Goal: Task Accomplishment & Management: Complete application form

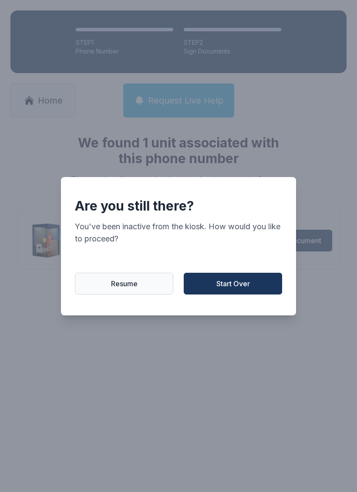
click at [125, 289] on span "Resume" at bounding box center [124, 283] width 27 height 10
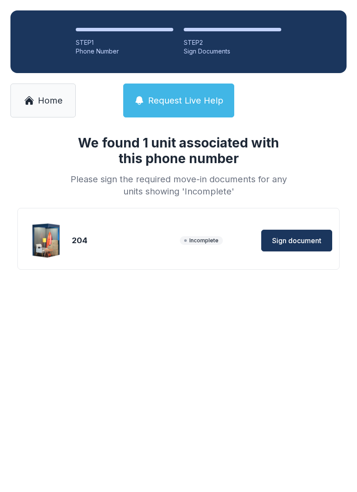
click at [51, 102] on span "Home" at bounding box center [50, 100] width 25 height 12
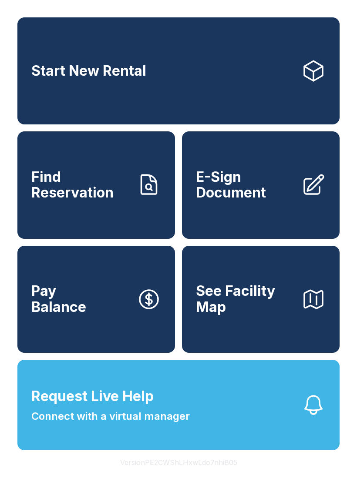
click at [287, 201] on span "E-Sign Document" at bounding box center [245, 185] width 98 height 32
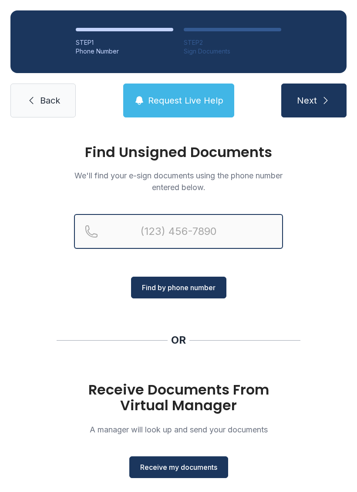
click at [180, 237] on input "Reservation phone number" at bounding box center [178, 231] width 209 height 35
type input "("
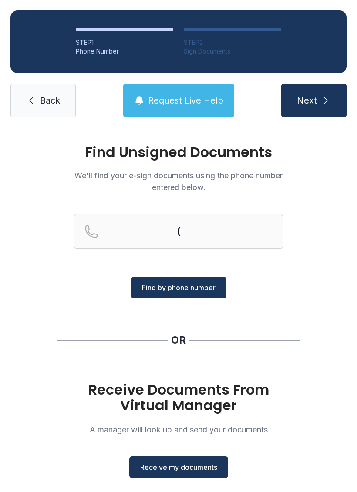
click at [326, 233] on div "Find Unsigned Documents We'll find your e-sign documents using the phone number…" at bounding box center [178, 320] width 357 height 385
click at [199, 464] on span "Receive my documents" at bounding box center [178, 467] width 77 height 10
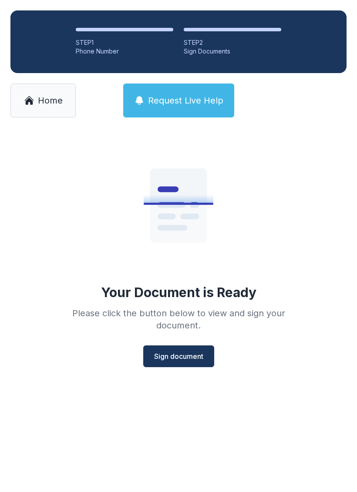
click at [187, 351] on span "Sign document" at bounding box center [178, 356] width 49 height 10
